Goal: Book appointment/travel/reservation

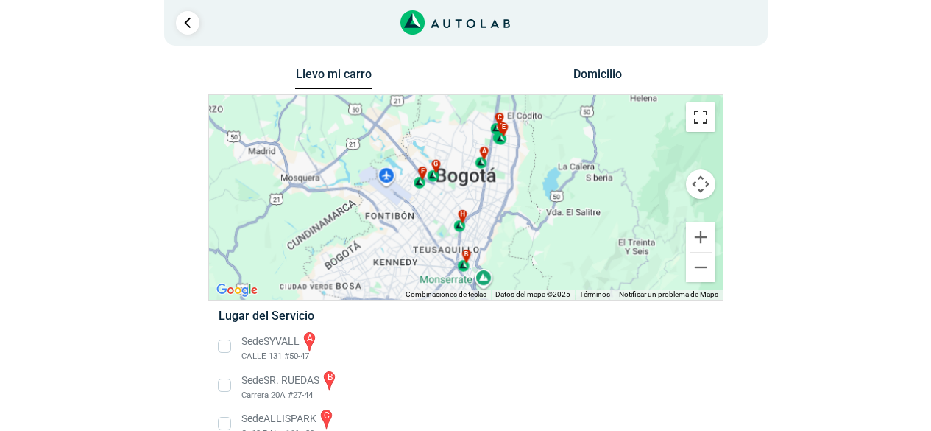
click at [702, 120] on button "Cambiar a la vista en pantalla completa" at bounding box center [700, 116] width 29 height 29
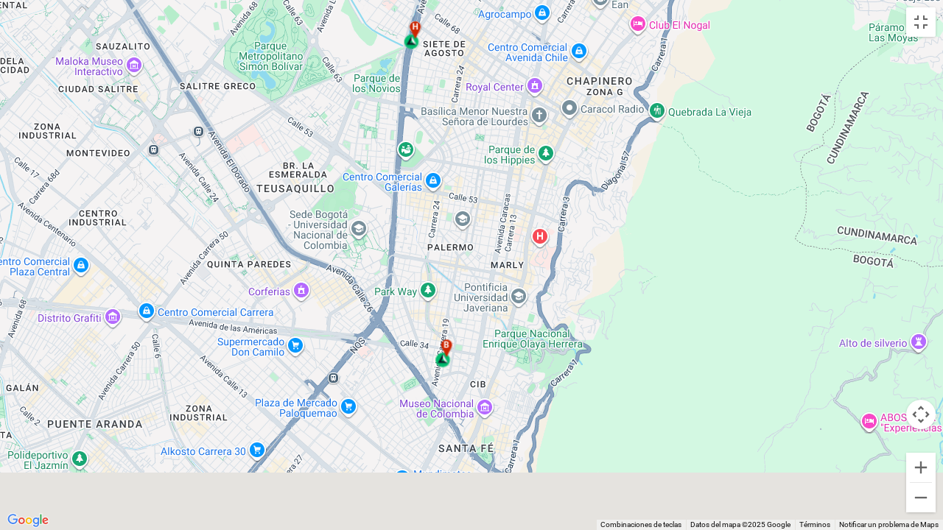
drag, startPoint x: 437, startPoint y: 286, endPoint x: 451, endPoint y: 226, distance: 62.0
click at [437, 197] on div "a b c d e f g" at bounding box center [471, 265] width 943 height 530
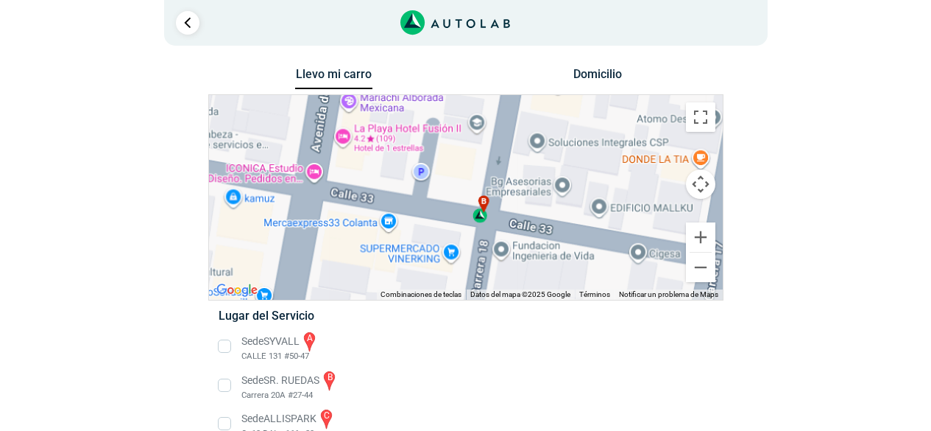
drag, startPoint x: 419, startPoint y: 254, endPoint x: 514, endPoint y: 212, distance: 103.9
click at [514, 212] on div "a b c d e f g" at bounding box center [466, 197] width 514 height 205
click at [480, 220] on div "b" at bounding box center [481, 209] width 17 height 28
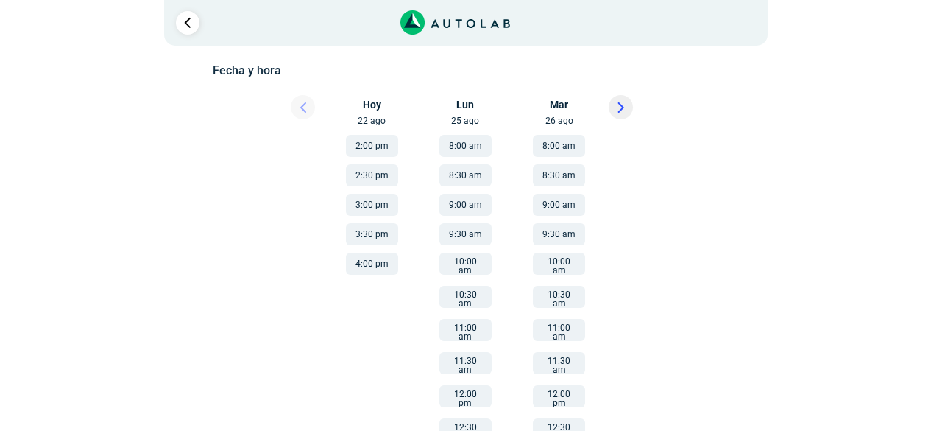
scroll to position [74, 0]
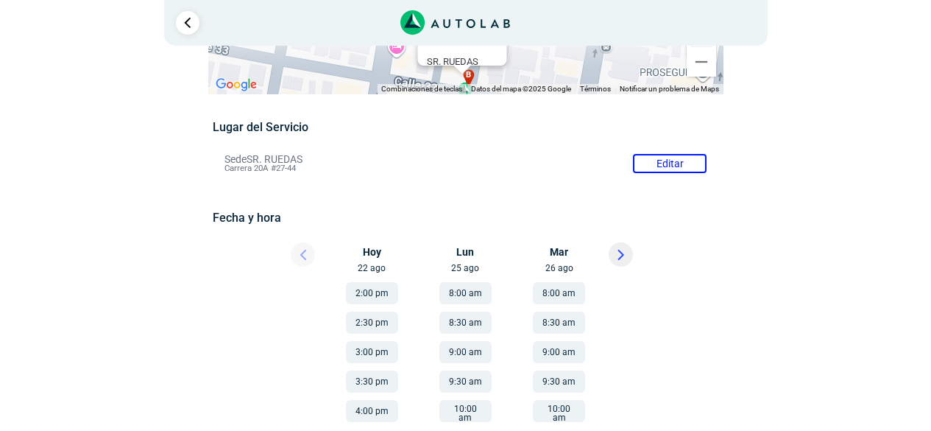
click at [621, 259] on icon at bounding box center [621, 255] width 7 height 10
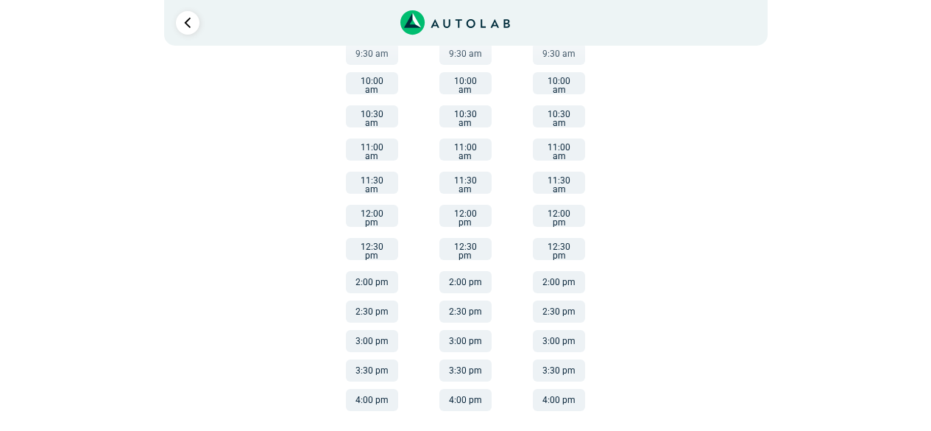
scroll to position [254, 0]
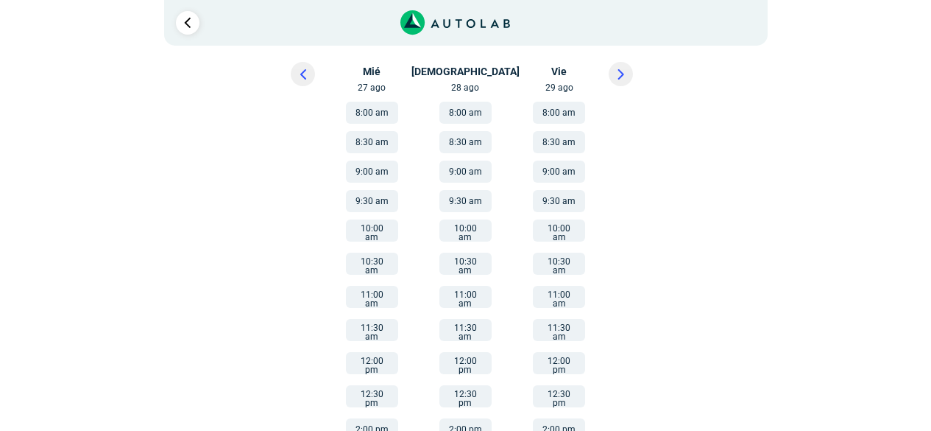
click at [619, 82] on button at bounding box center [621, 74] width 24 height 24
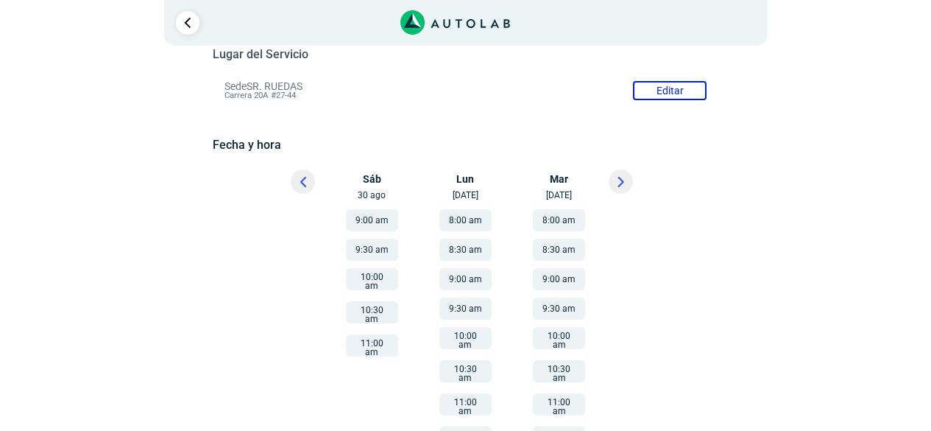
scroll to position [0, 0]
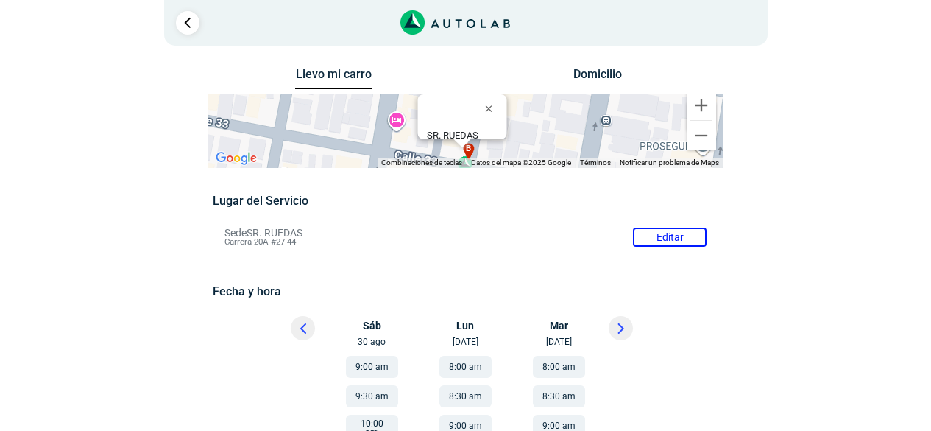
click at [198, 30] on div at bounding box center [188, 23] width 24 height 24
click at [186, 24] on link "Ir al paso anterior" at bounding box center [188, 23] width 24 height 24
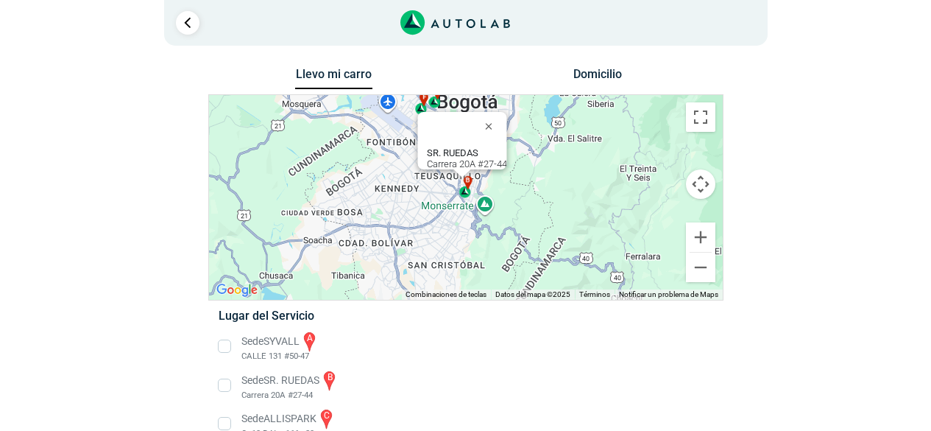
click at [575, 76] on button "Domicilio" at bounding box center [597, 77] width 77 height 21
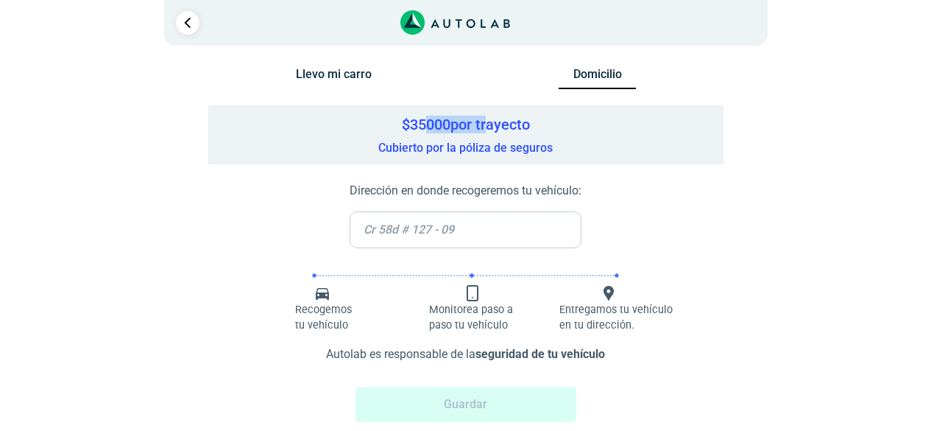
drag, startPoint x: 426, startPoint y: 133, endPoint x: 486, endPoint y: 130, distance: 59.7
click at [486, 130] on h5 "$ 35000 por trayecto" at bounding box center [466, 125] width 501 height 18
click at [342, 77] on button "Llevo mi carro" at bounding box center [333, 77] width 77 height 21
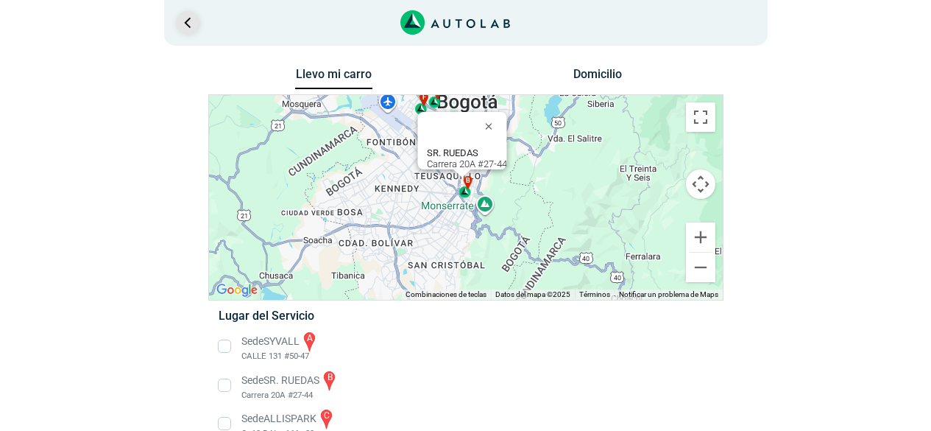
click at [177, 17] on link "Ir al paso anterior" at bounding box center [188, 23] width 24 height 24
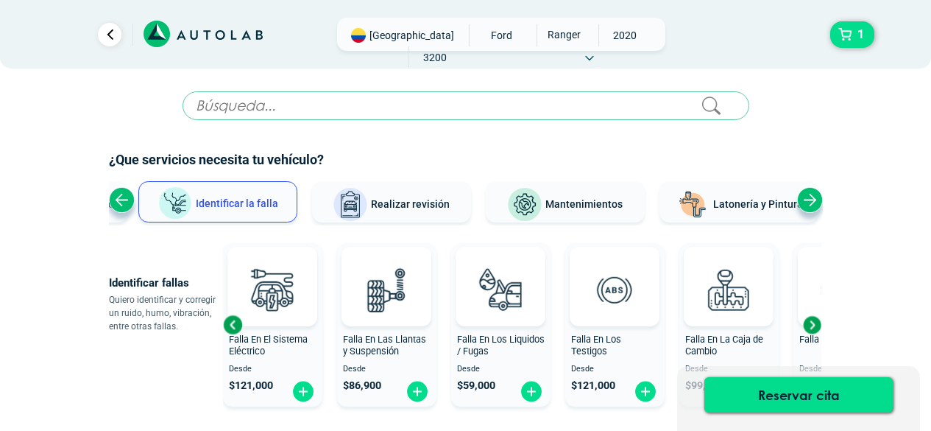
click at [399, 36] on span "[GEOGRAPHIC_DATA]" at bounding box center [412, 35] width 85 height 15
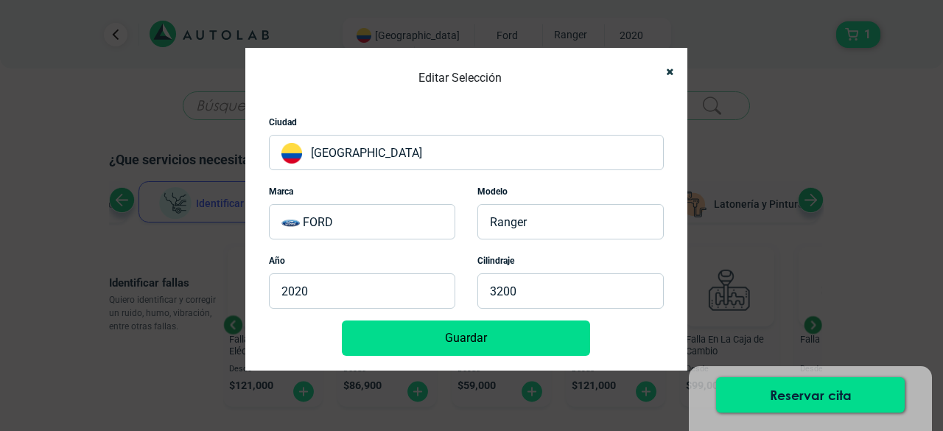
click at [420, 155] on p "[GEOGRAPHIC_DATA]" at bounding box center [466, 152] width 395 height 35
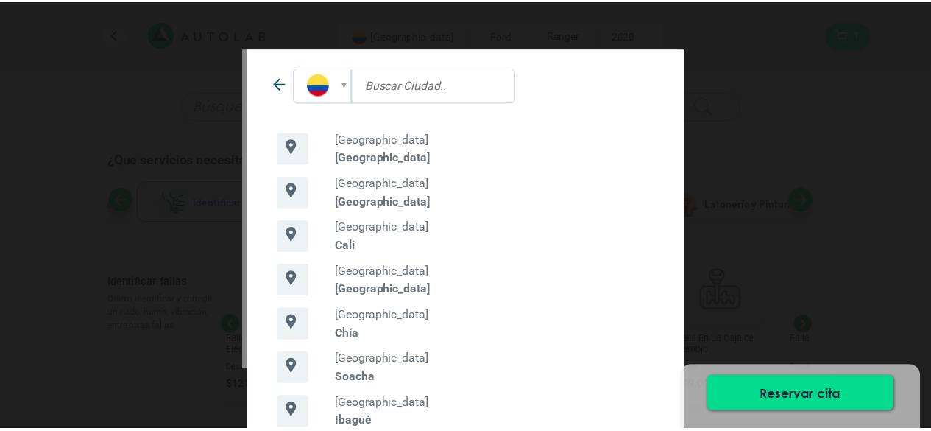
scroll to position [123, 0]
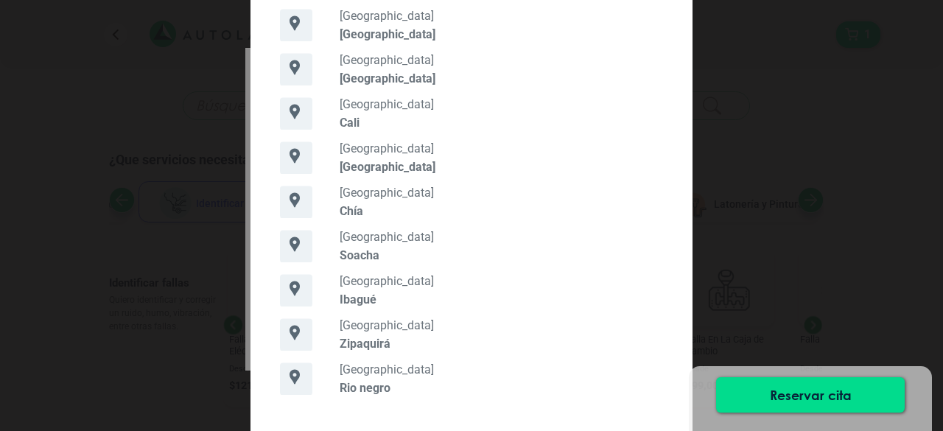
click at [337, 212] on div "[GEOGRAPHIC_DATA] [GEOGRAPHIC_DATA]" at bounding box center [505, 202] width 337 height 32
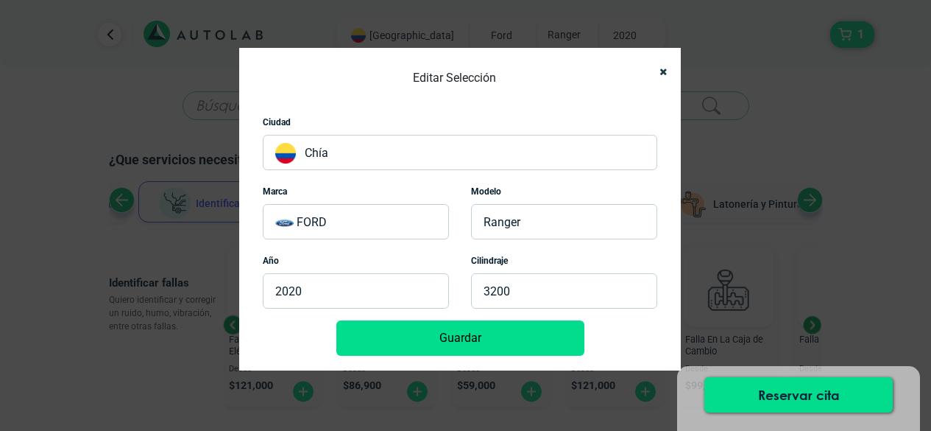
click at [440, 347] on button "Guardar" at bounding box center [461, 337] width 248 height 35
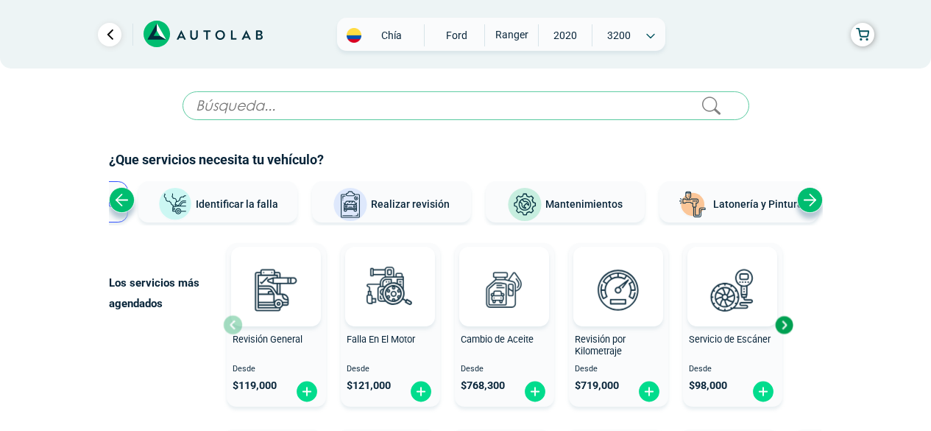
click at [629, 38] on span "3200" at bounding box center [619, 35] width 52 height 22
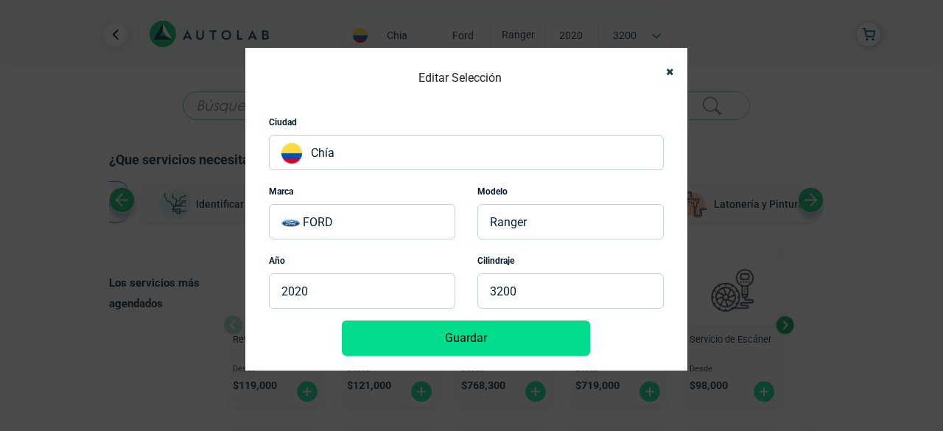
click at [513, 341] on button "Guardar" at bounding box center [466, 337] width 248 height 35
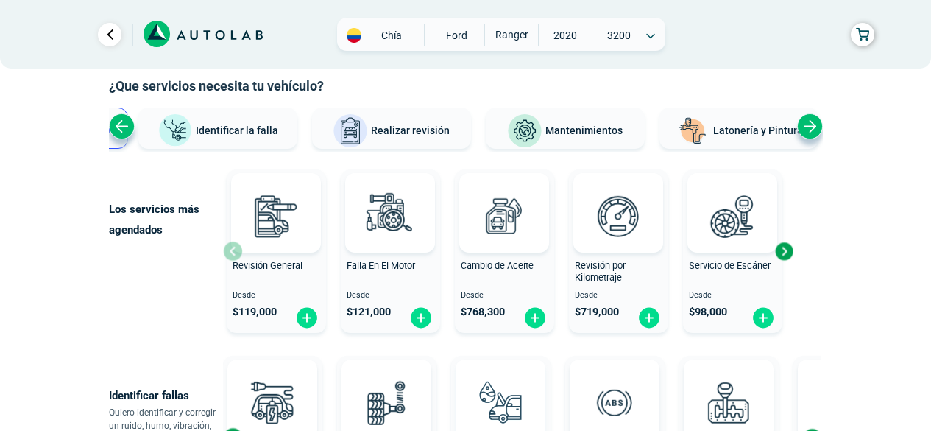
scroll to position [221, 0]
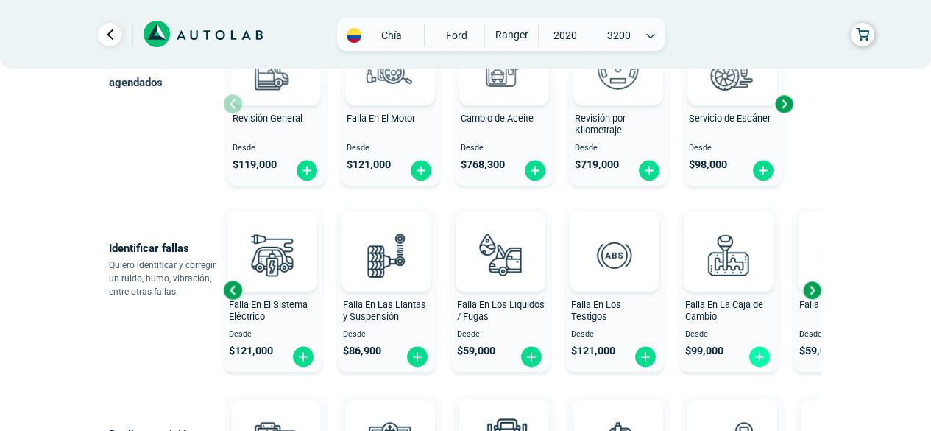
click at [756, 355] on img at bounding box center [760, 356] width 24 height 23
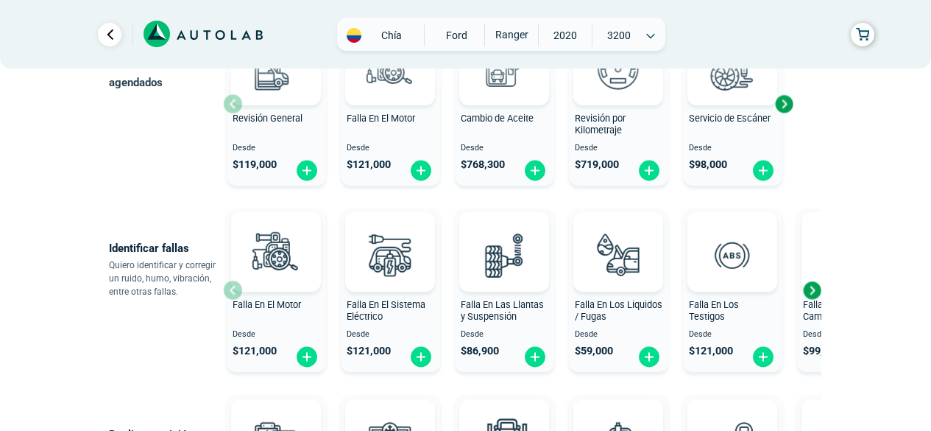
click at [814, 293] on div "Next slide" at bounding box center [812, 290] width 22 height 22
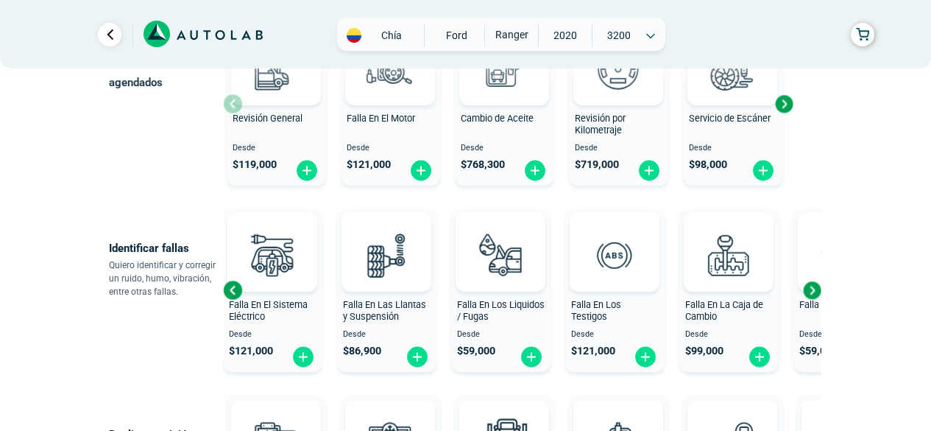
click at [814, 293] on div "Next slide" at bounding box center [812, 290] width 22 height 22
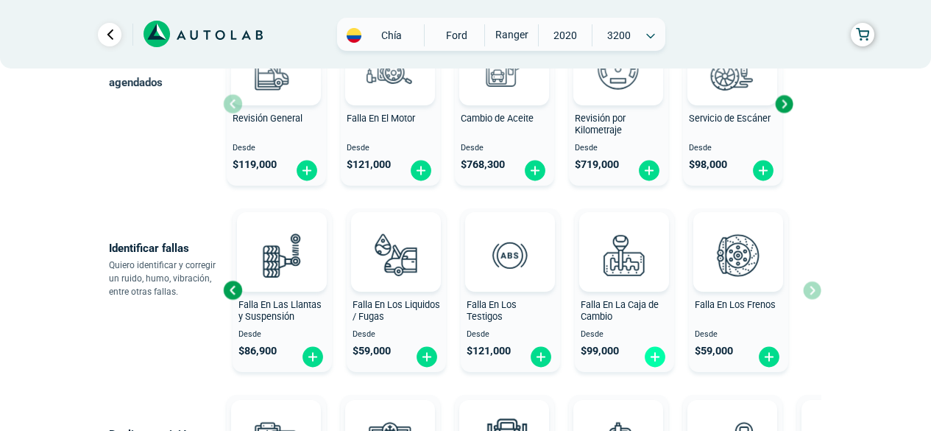
click at [654, 365] on img at bounding box center [656, 356] width 24 height 23
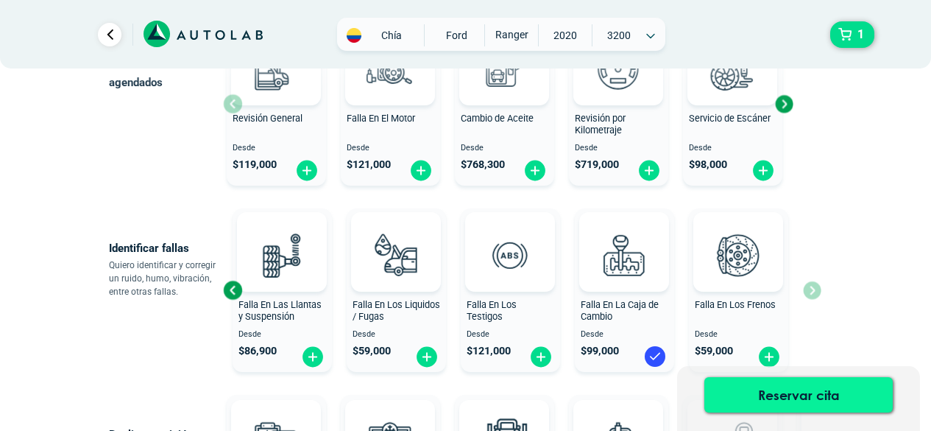
click at [748, 390] on button "Reservar cita" at bounding box center [799, 394] width 189 height 35
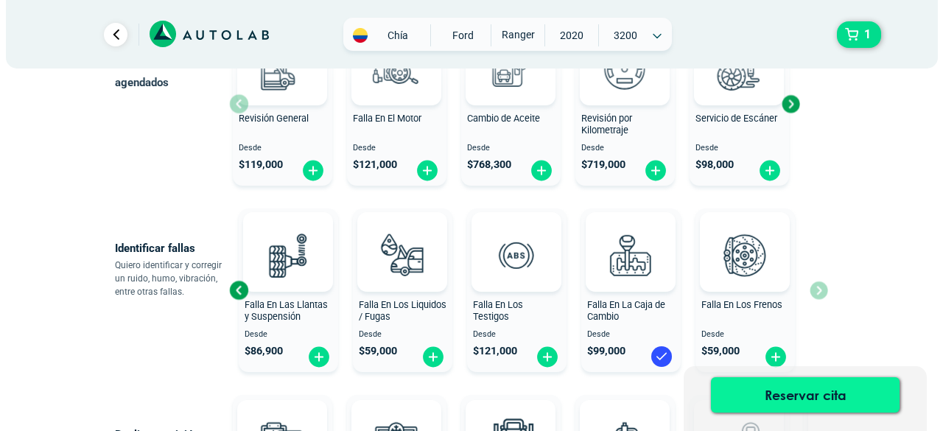
scroll to position [0, 0]
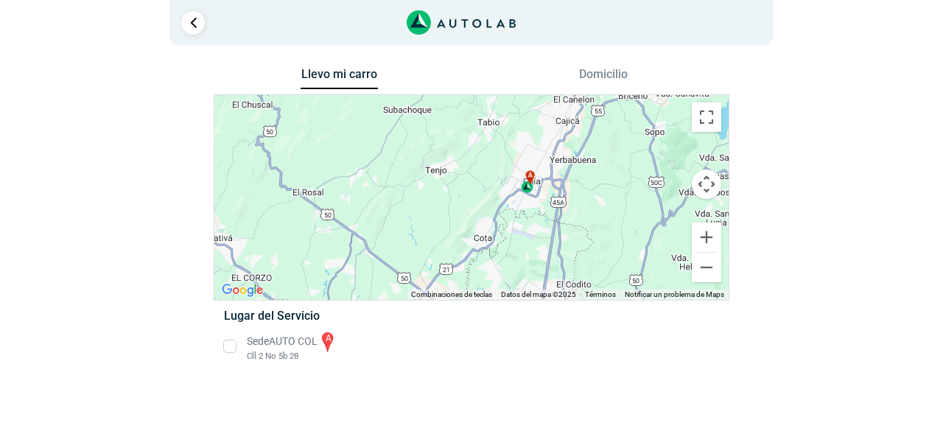
drag, startPoint x: 416, startPoint y: 252, endPoint x: 434, endPoint y: 167, distance: 86.7
click at [434, 167] on div "a" at bounding box center [471, 197] width 514 height 205
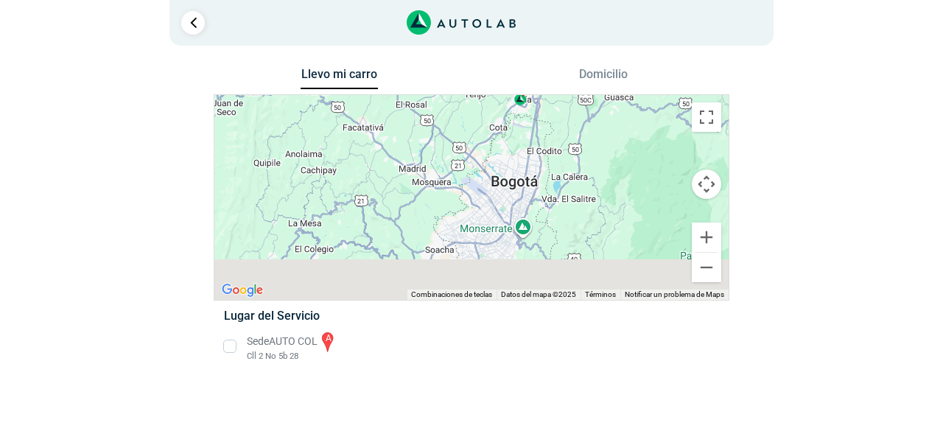
drag, startPoint x: 389, startPoint y: 251, endPoint x: 433, endPoint y: 178, distance: 85.2
click at [430, 179] on div "a" at bounding box center [471, 197] width 514 height 205
